Goal: Transaction & Acquisition: Purchase product/service

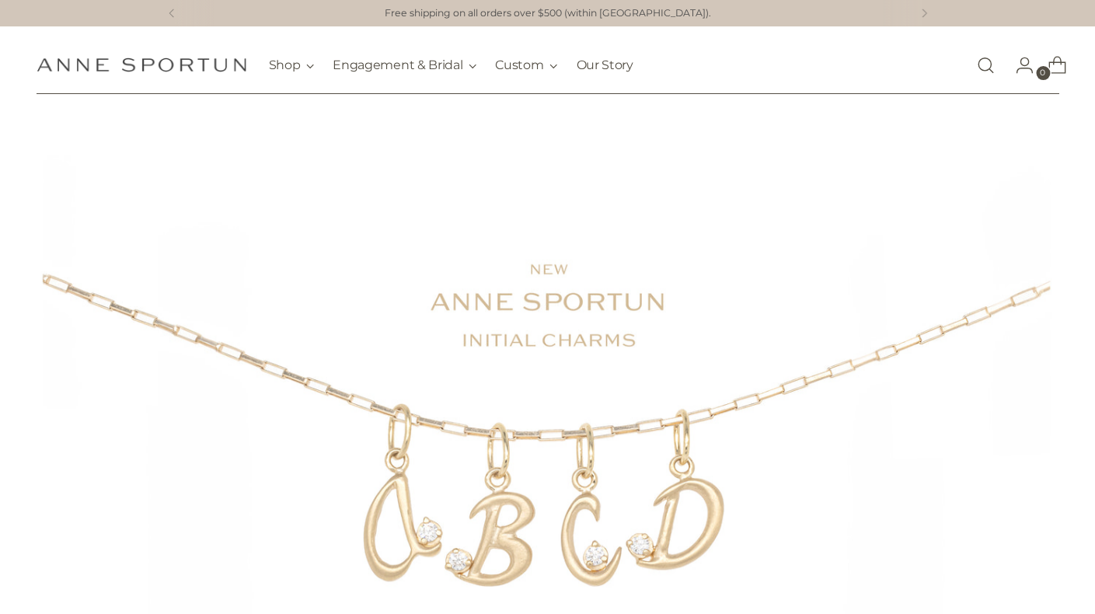
click at [978, 71] on link "Open search modal" at bounding box center [985, 65] width 31 height 31
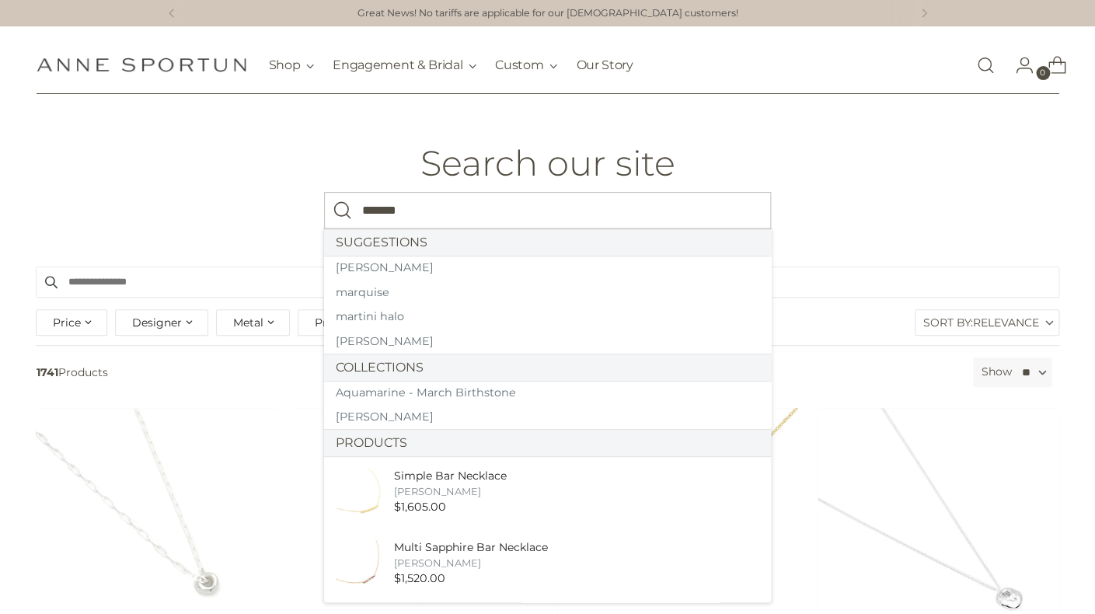
type input "*******"
click at [324, 192] on button "Search" at bounding box center [342, 210] width 37 height 37
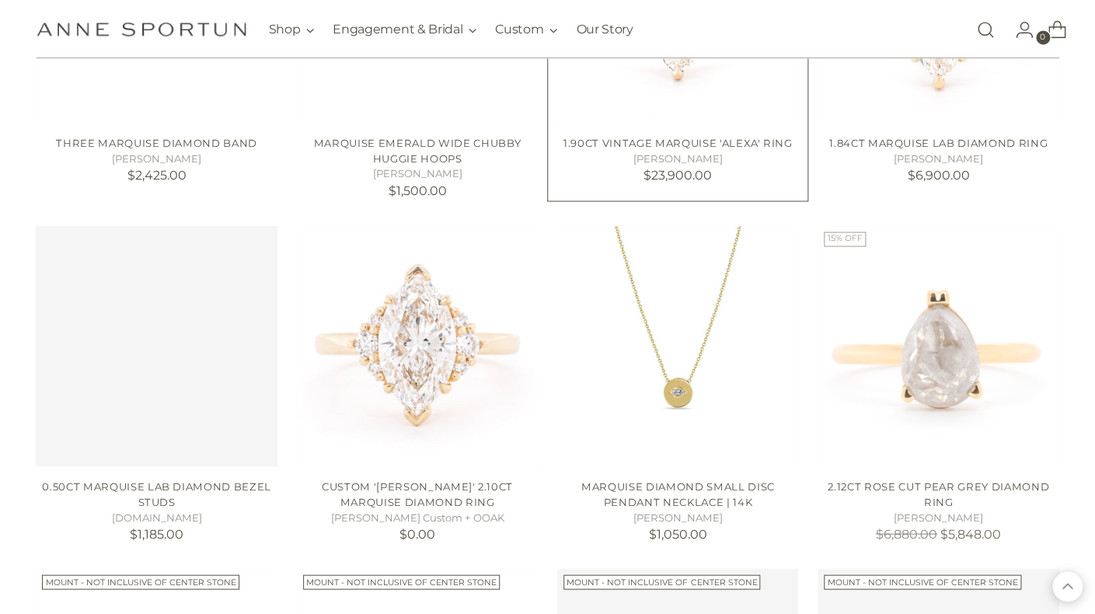
scroll to position [860, 0]
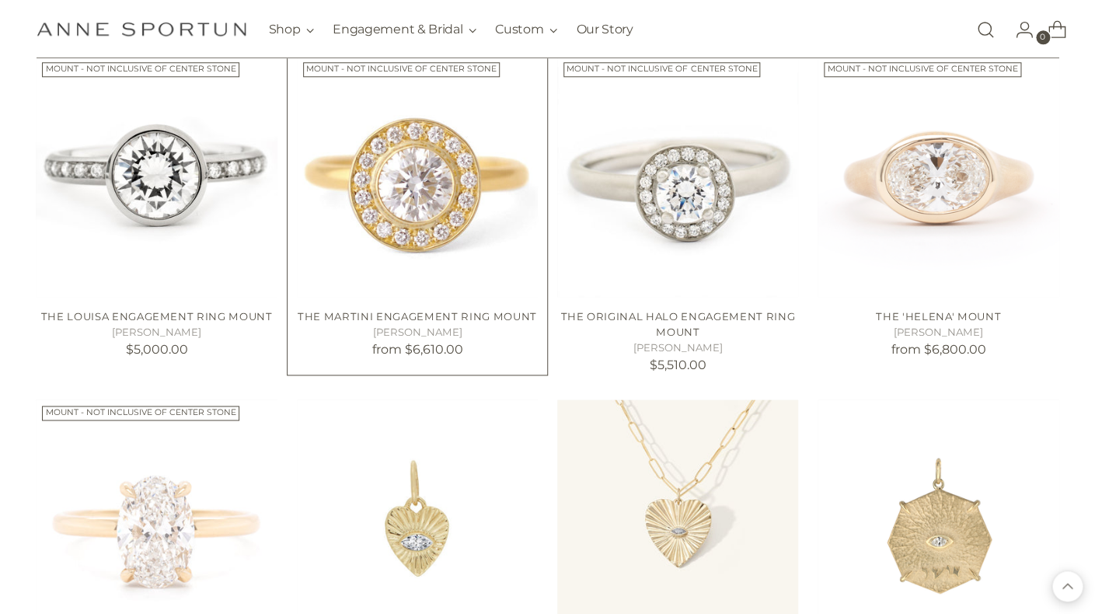
scroll to position [2785, 0]
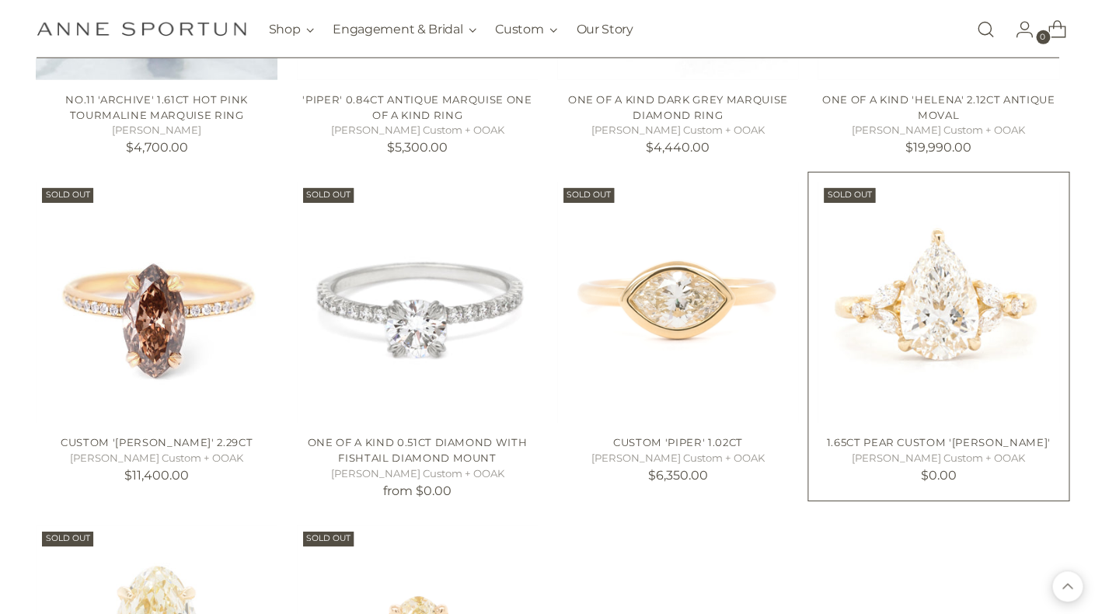
scroll to position [4053, 0]
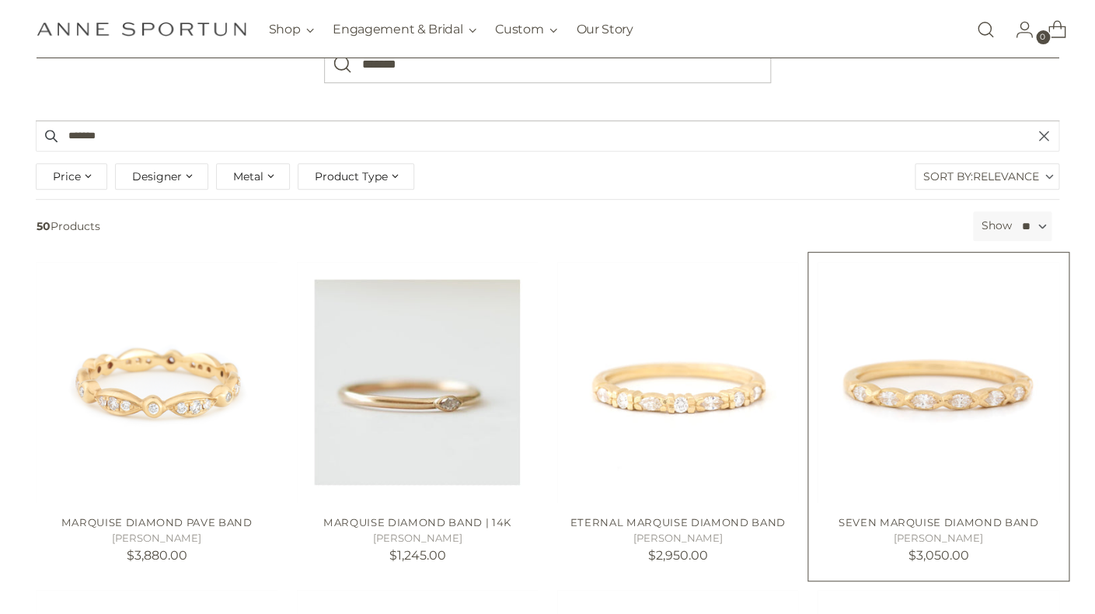
scroll to position [170, 0]
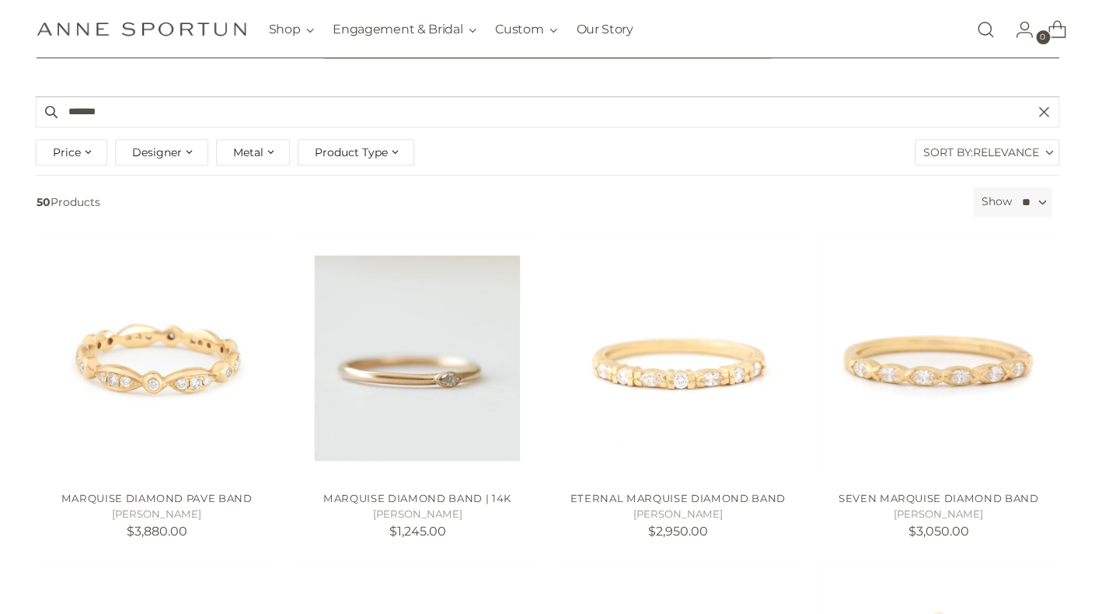
click at [875, 226] on div "Filter By 50 Products Show ** ** ** ** Relevance Relevance Availability Best Se…" at bounding box center [547, 206] width 1035 height 39
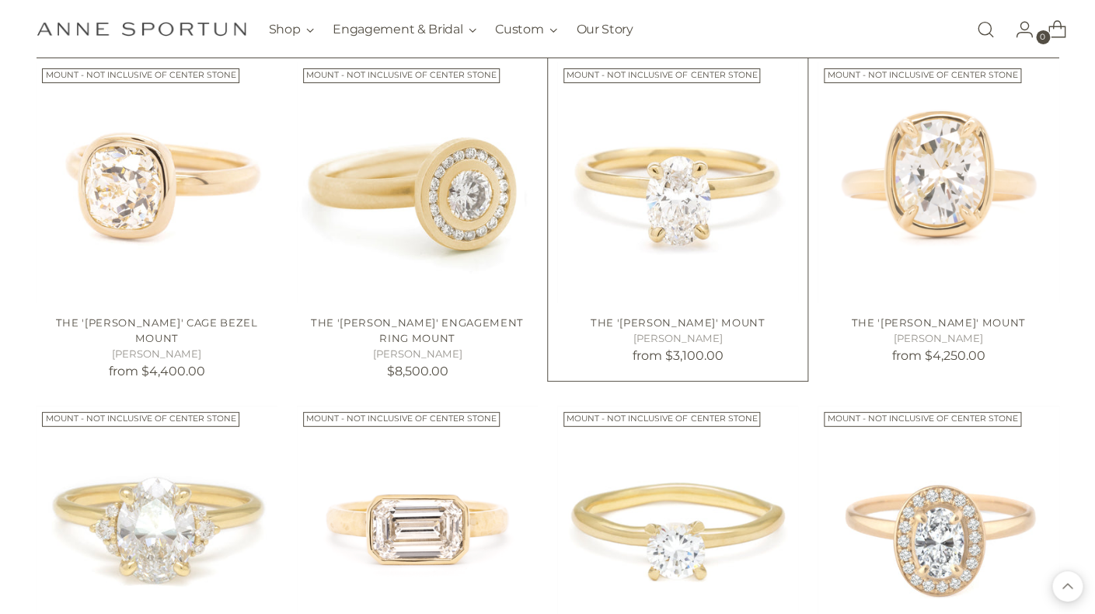
scroll to position [2102, 0]
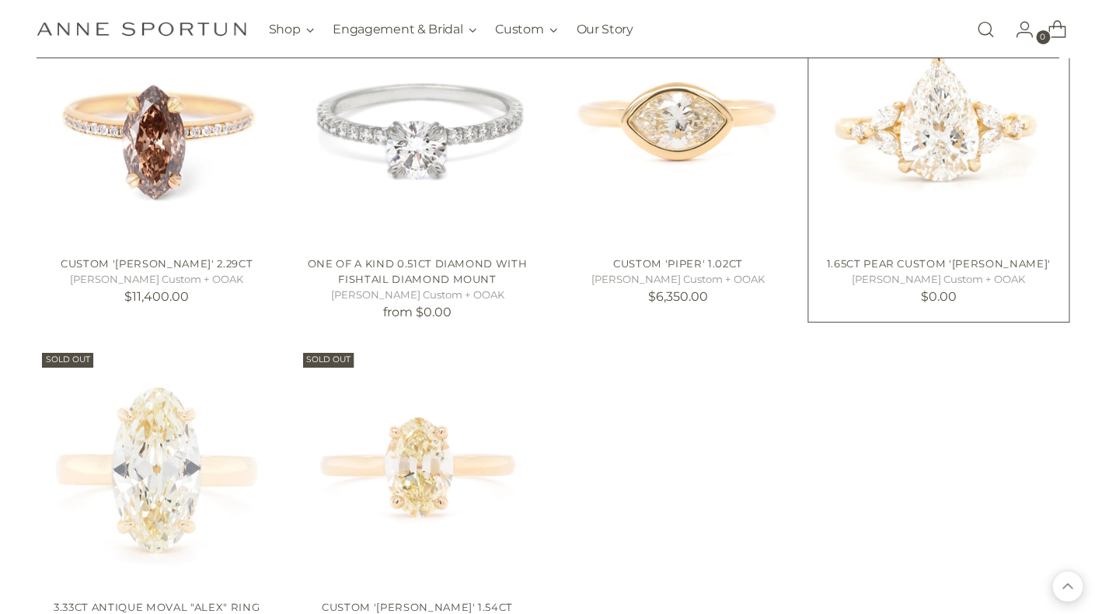
scroll to position [4165, 0]
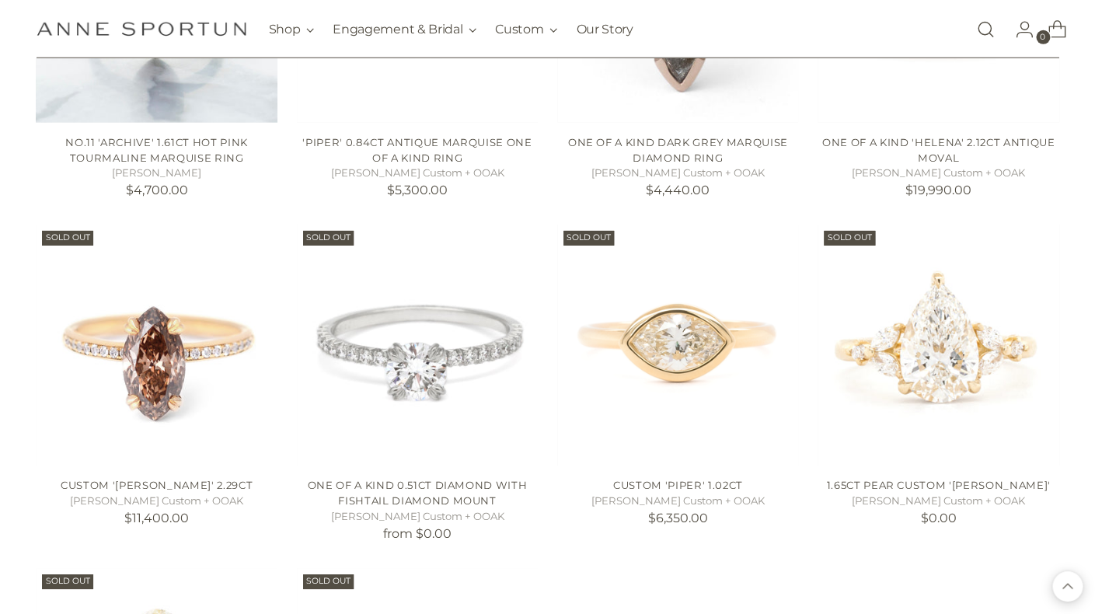
scroll to position [3939, 0]
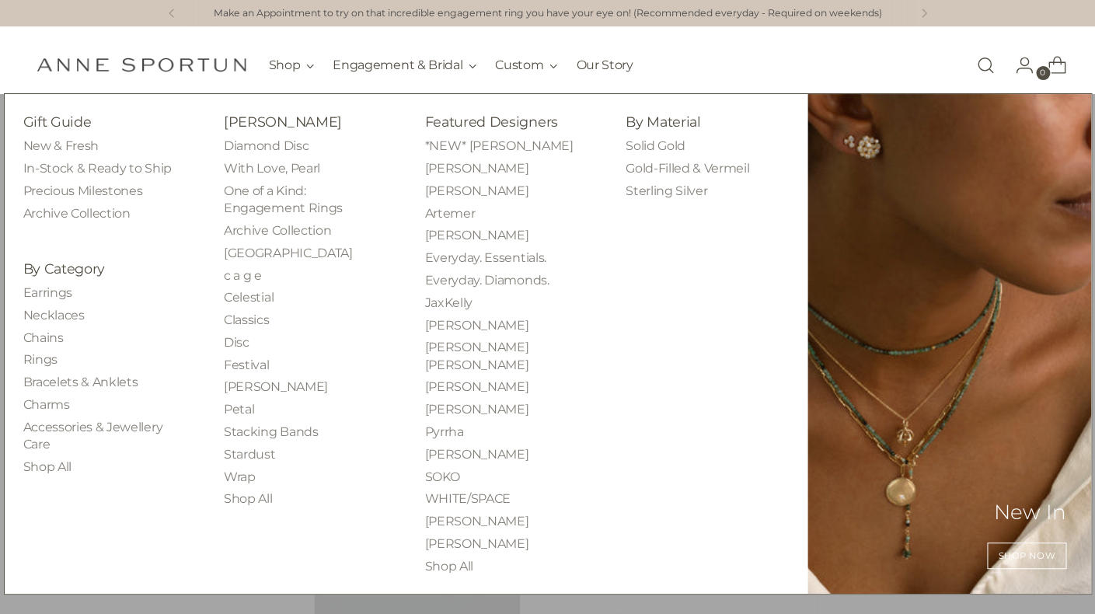
click at [37, 359] on link "Rings" at bounding box center [40, 359] width 34 height 15
click at [42, 361] on link "Rings" at bounding box center [40, 359] width 34 height 15
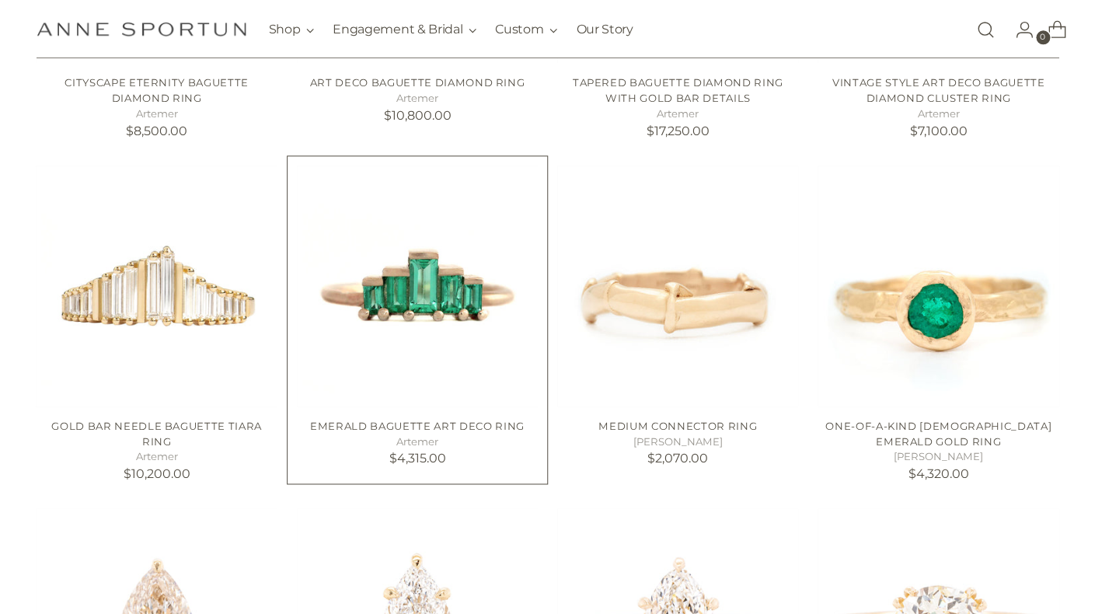
scroll to position [558, 0]
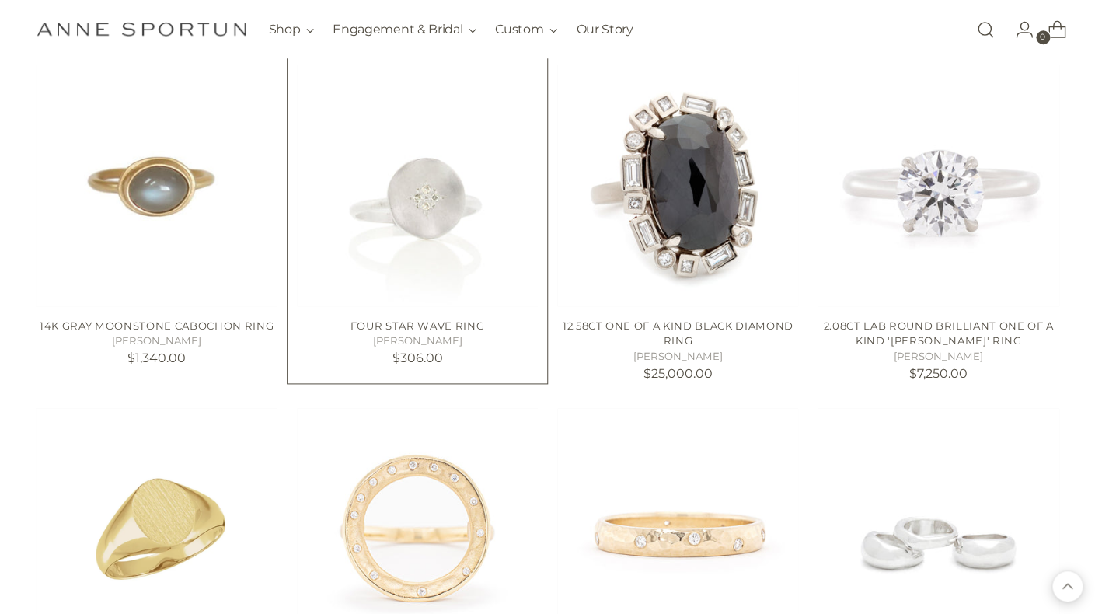
scroll to position [2710, 0]
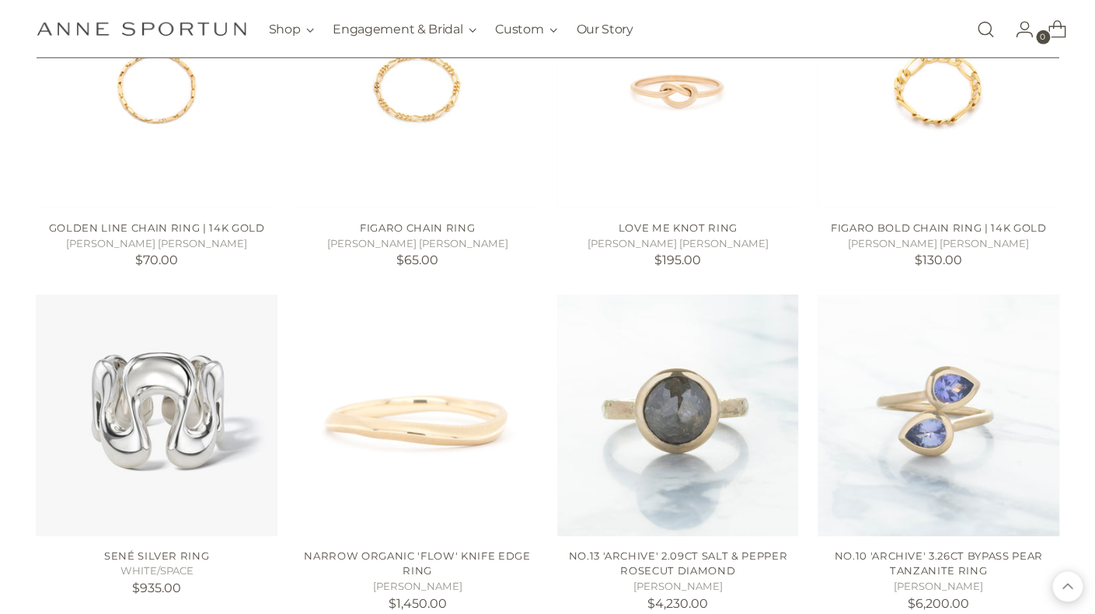
scroll to position [3903, 0]
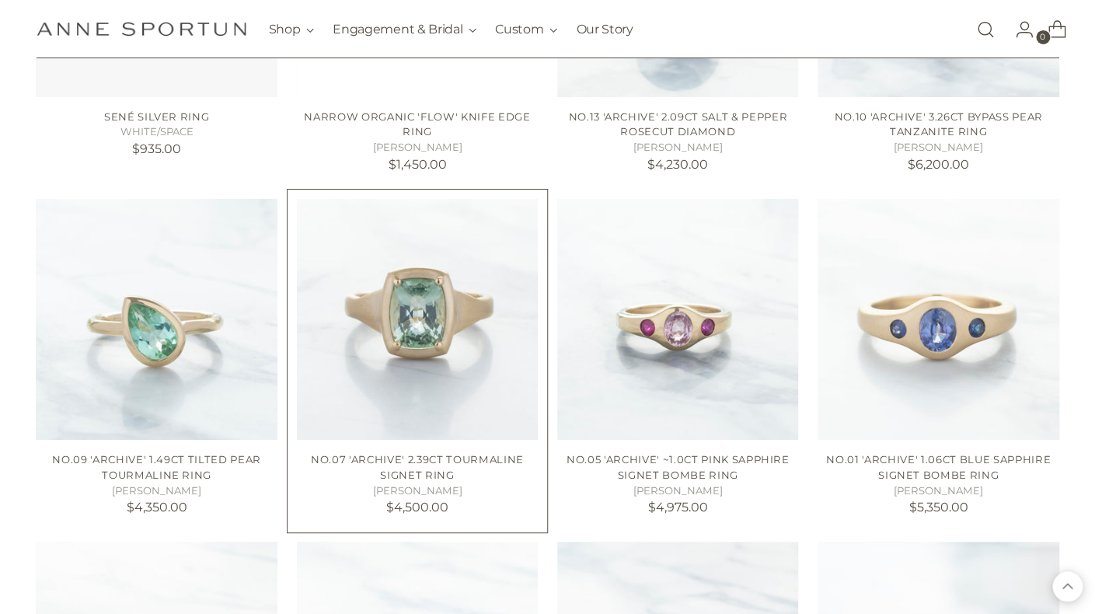
scroll to position [4275, 0]
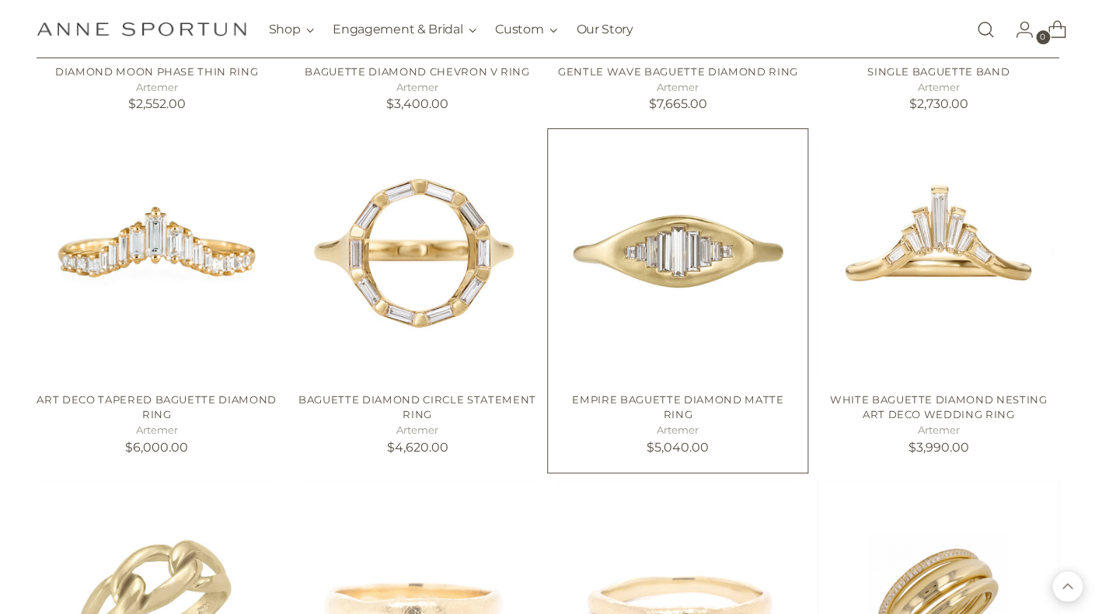
scroll to position [6772, 0]
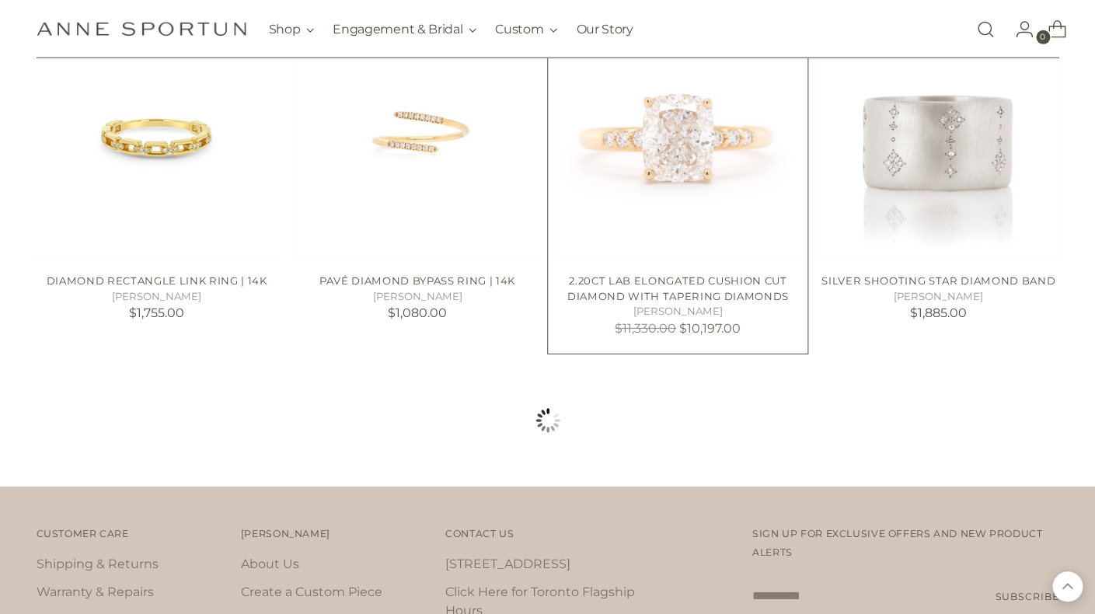
scroll to position [8202, 0]
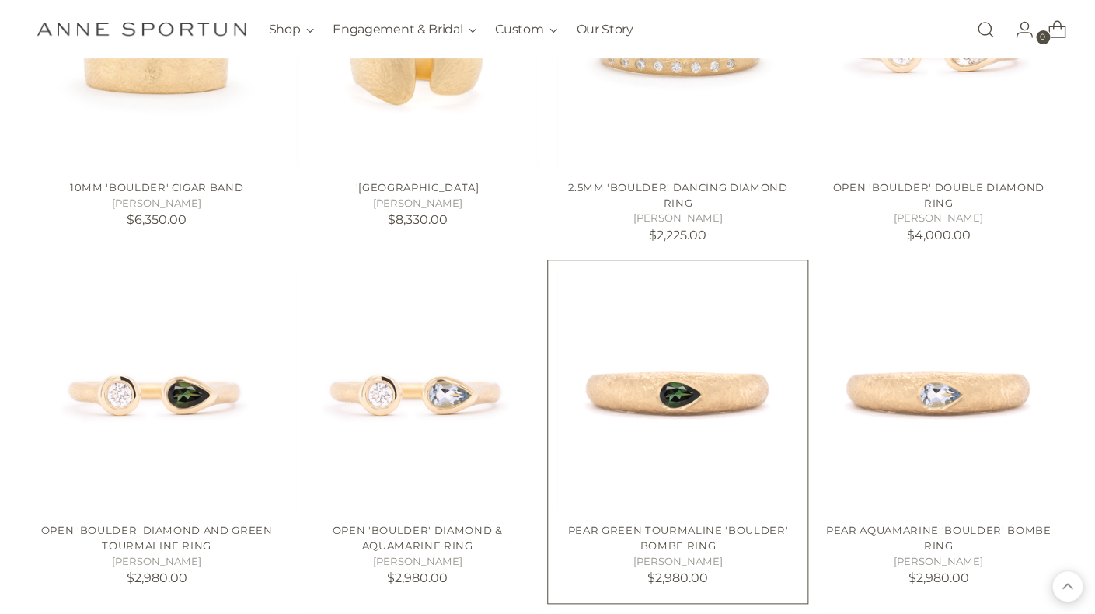
scroll to position [8980, 0]
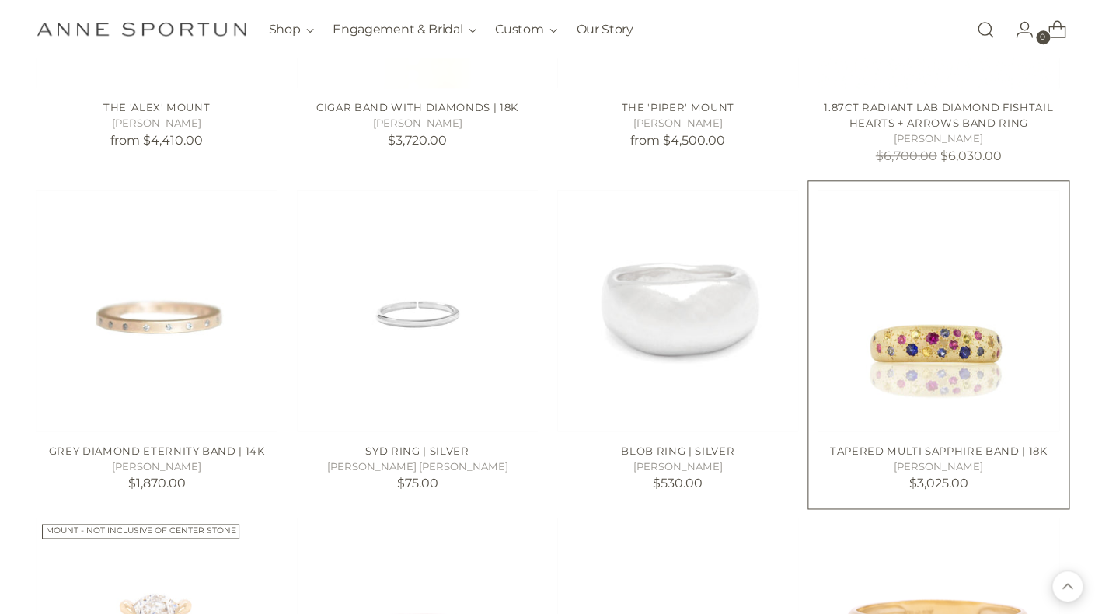
scroll to position [11444, 0]
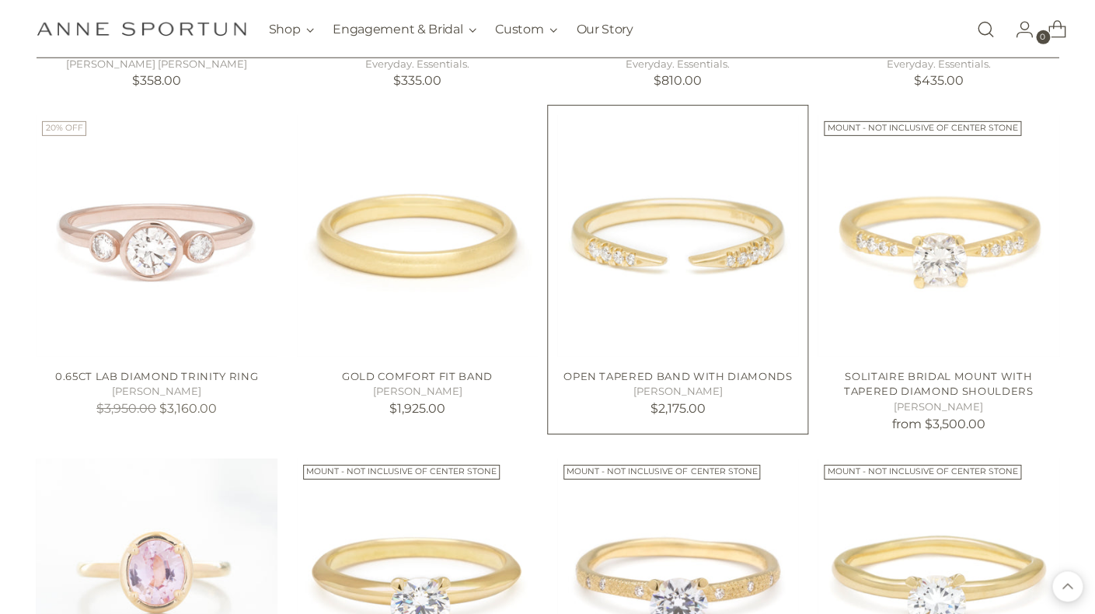
scroll to position [14896, 0]
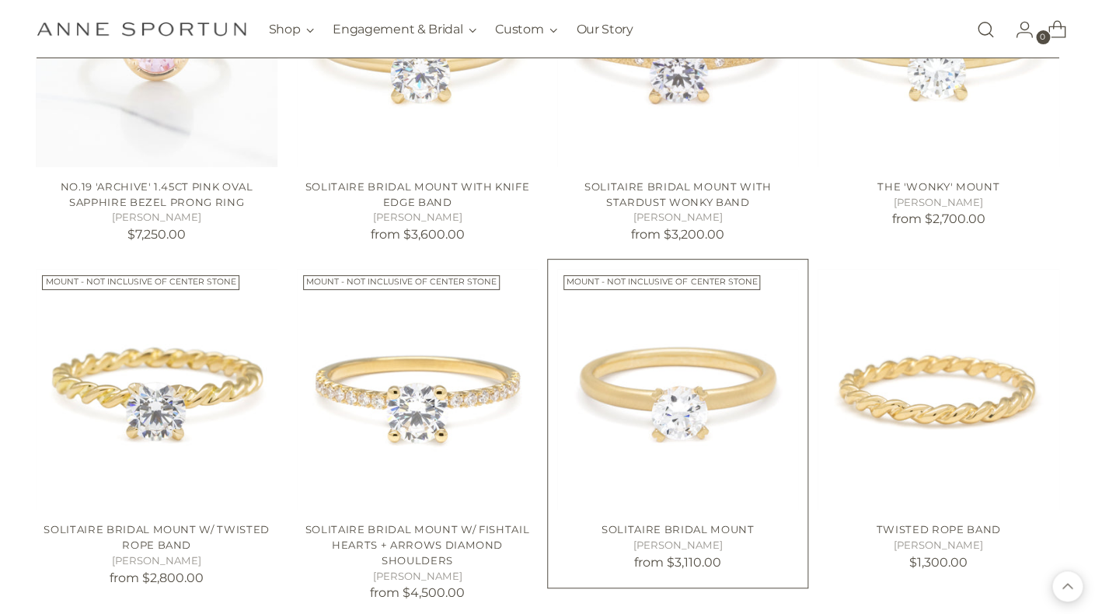
scroll to position [15386, 0]
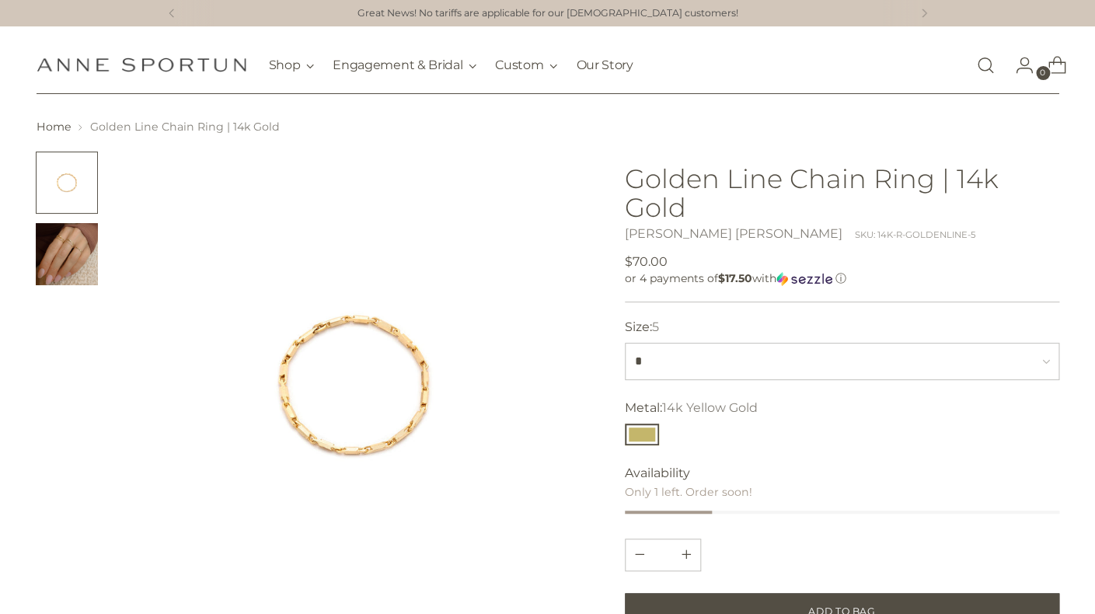
click at [68, 267] on img "Change image to image 2" at bounding box center [67, 254] width 62 height 62
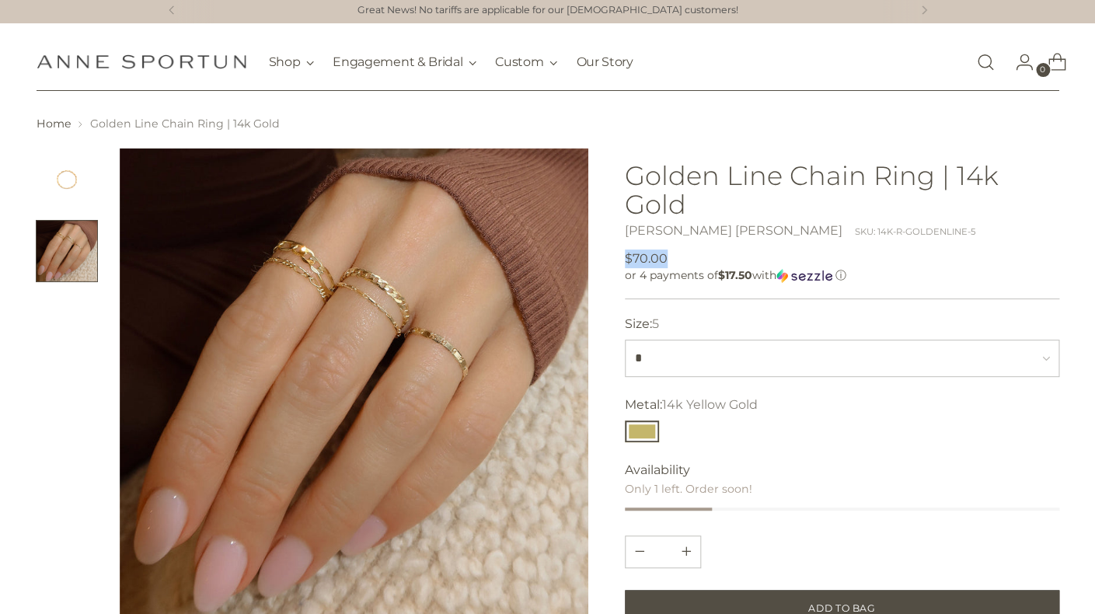
drag, startPoint x: 668, startPoint y: 259, endPoint x: 613, endPoint y: 256, distance: 55.2
click at [610, 256] on div "Product Details" at bounding box center [547, 555] width 1023 height 815
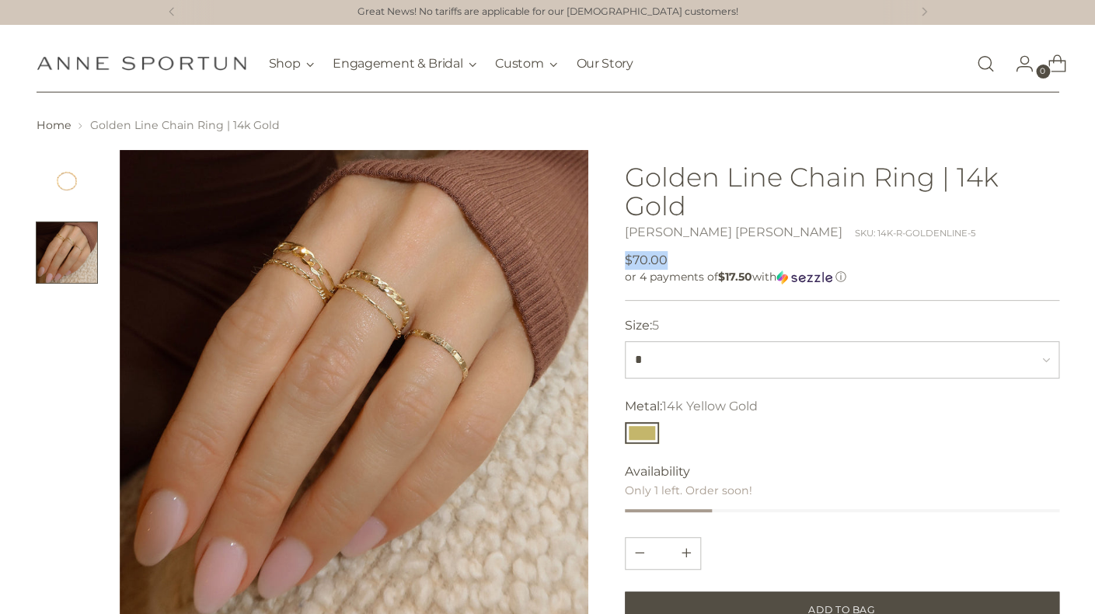
scroll to position [96, 0]
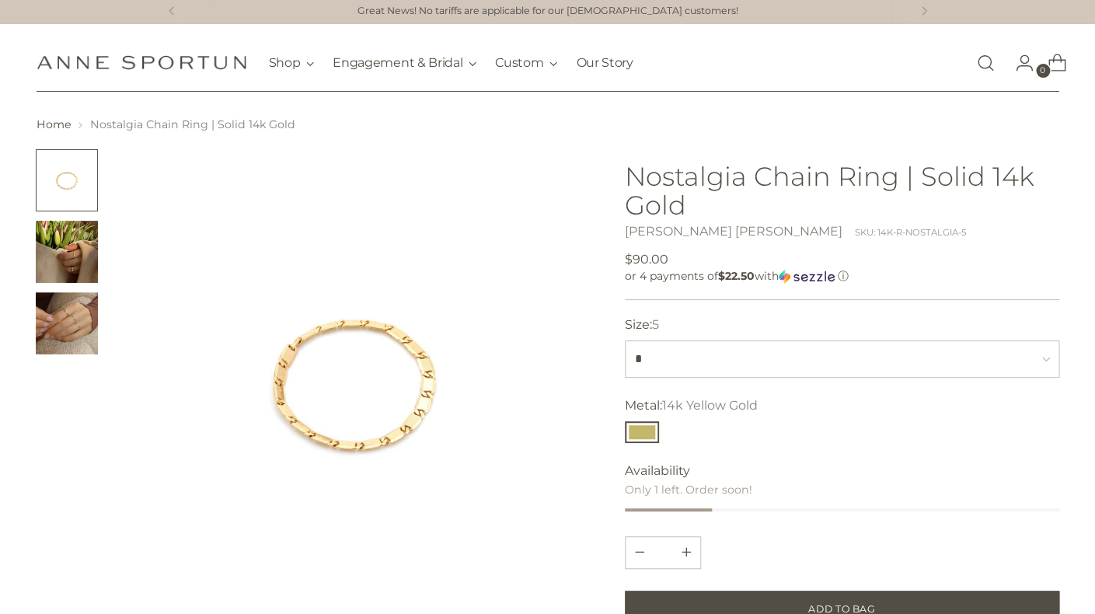
drag, startPoint x: 71, startPoint y: 268, endPoint x: 303, endPoint y: 274, distance: 232.4
click at [72, 268] on img "Change image to image 2" at bounding box center [67, 252] width 62 height 62
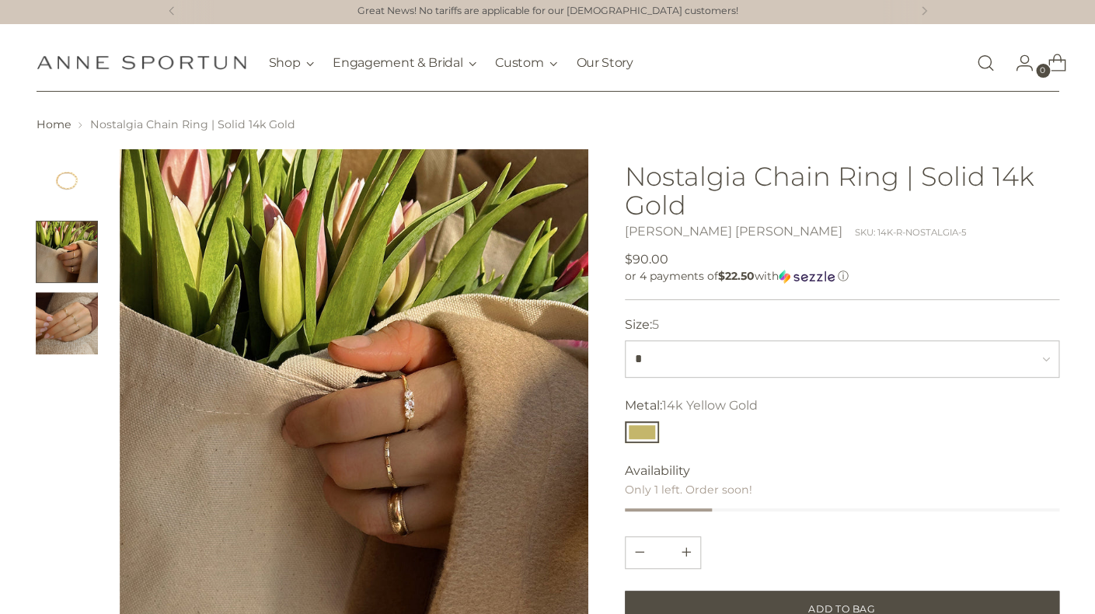
scroll to position [2, 0]
click at [51, 319] on img "Change image to image 3" at bounding box center [67, 324] width 62 height 62
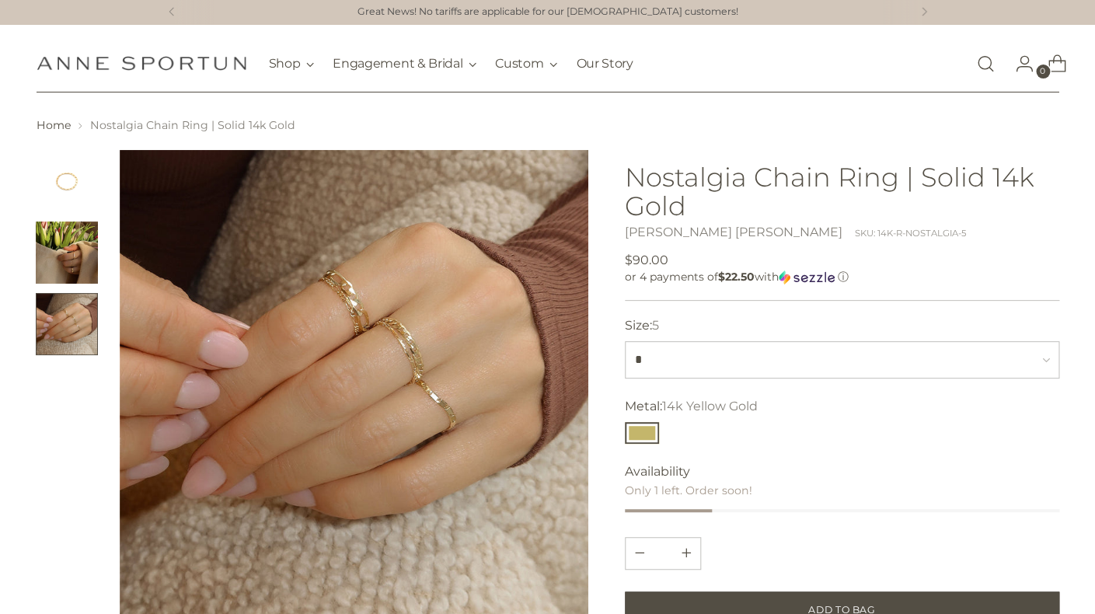
scroll to position [0, 0]
